Goal: Book appointment/travel/reservation

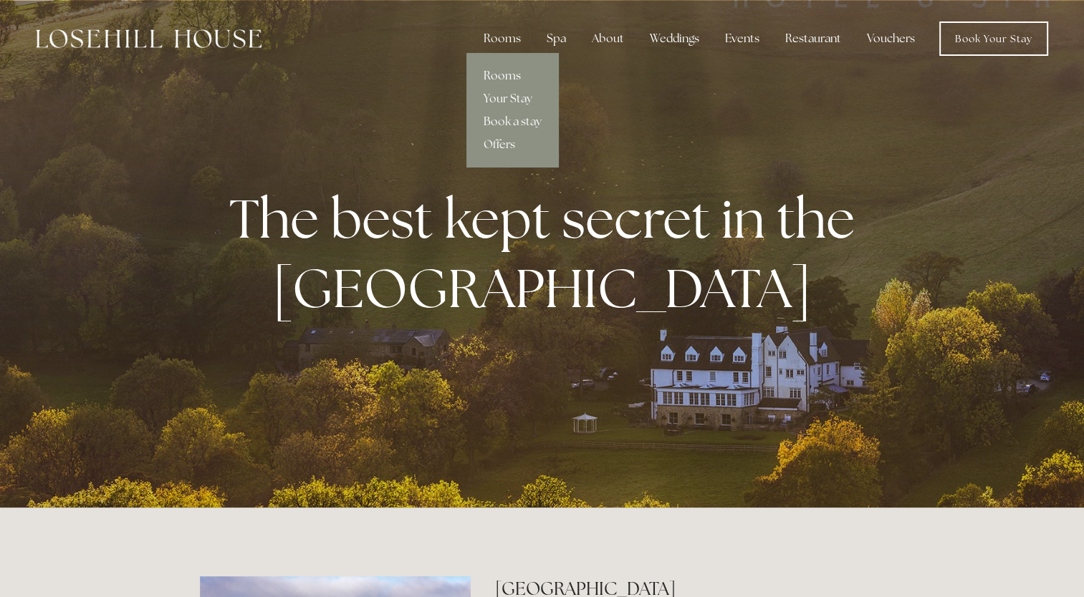
click at [499, 75] on link "Rooms" at bounding box center [512, 75] width 92 height 23
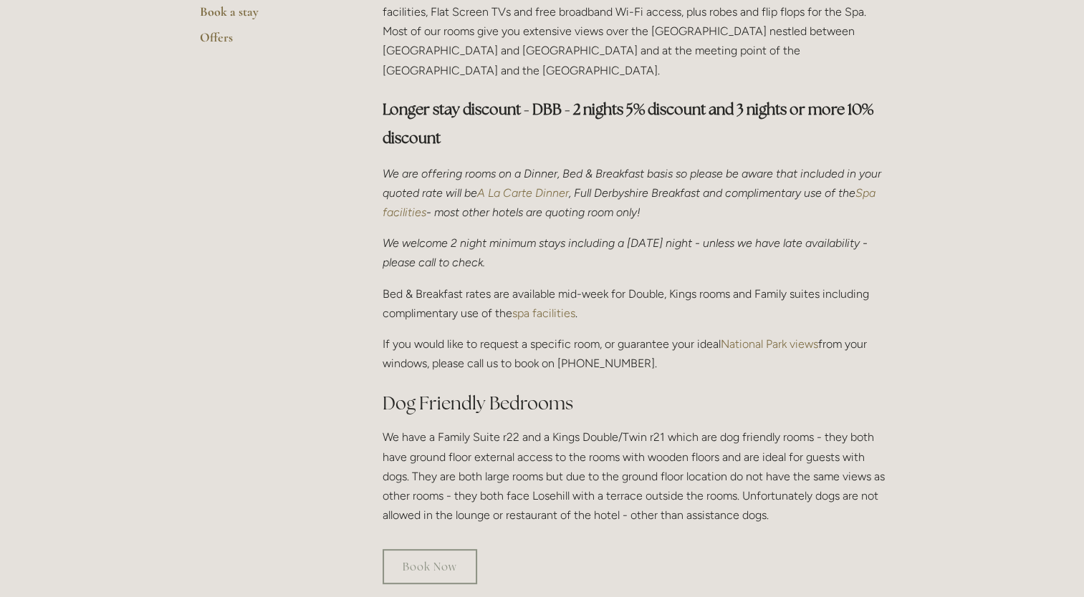
scroll to position [444, 0]
click at [454, 549] on link "Book Now" at bounding box center [430, 566] width 95 height 35
